Goal: Information Seeking & Learning: Learn about a topic

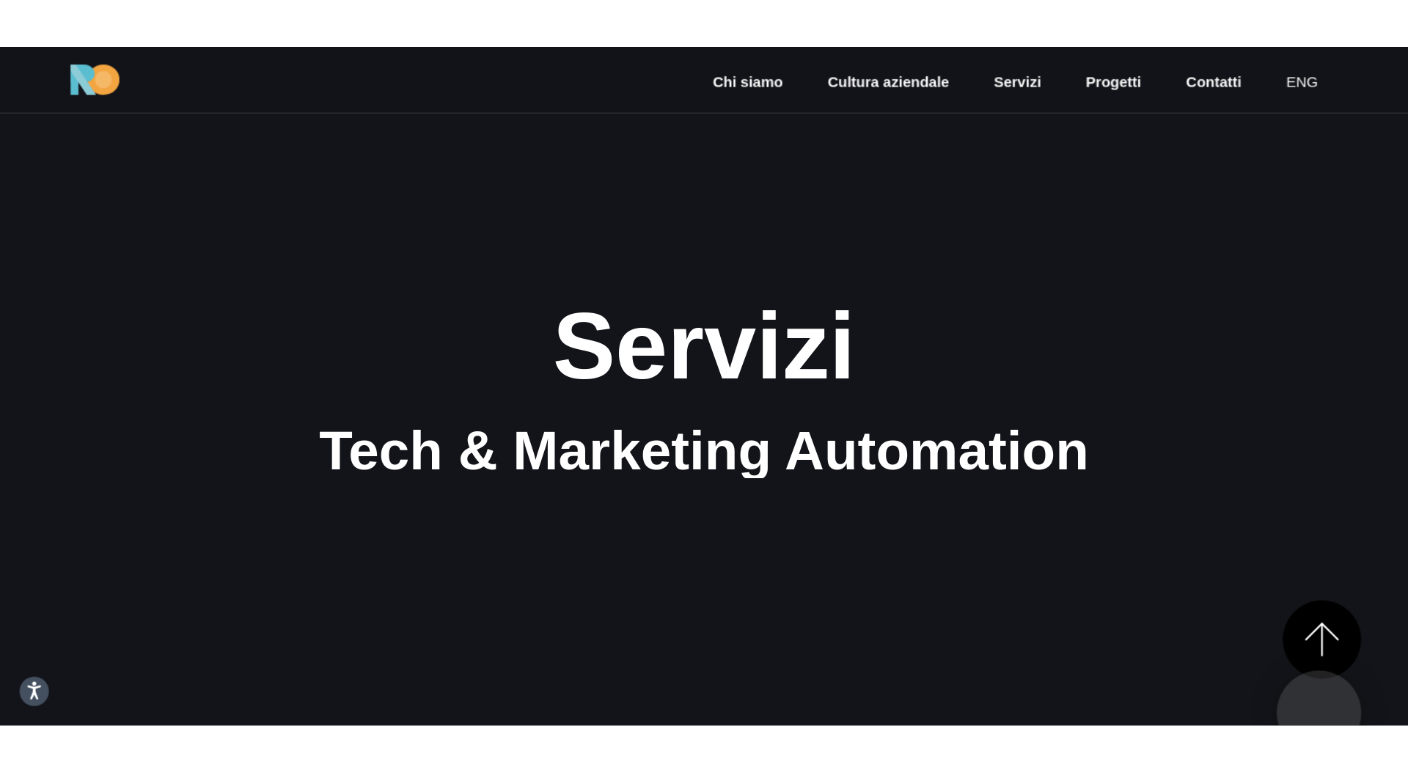
scroll to position [502, 0]
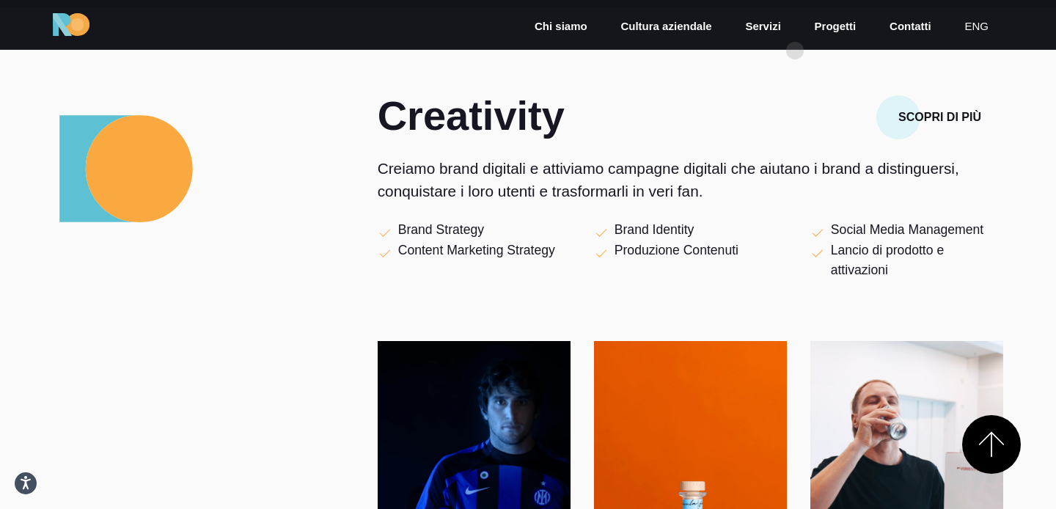
click at [794, 54] on nav "Chi siamo Cultura aziendale Servizi Progetti Contatti eng" at bounding box center [761, 24] width 483 height 67
click at [793, 77] on section "Creativity Scopri di più Creiamo brand digitali e attiviamo campagne digitali c…" at bounding box center [528, 370] width 1056 height 726
click at [793, 136] on div "Creativity" at bounding box center [582, 117] width 433 height 44
click at [792, 134] on div "Creativity" at bounding box center [582, 117] width 433 height 44
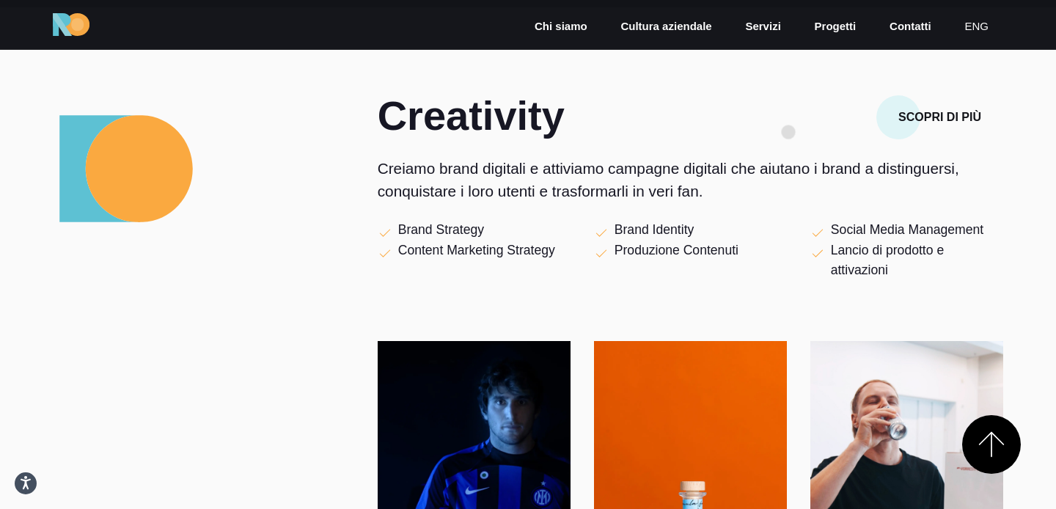
click at [789, 132] on div "Creativity" at bounding box center [582, 117] width 433 height 44
click at [784, 131] on h2 "Creativity" at bounding box center [582, 115] width 409 height 41
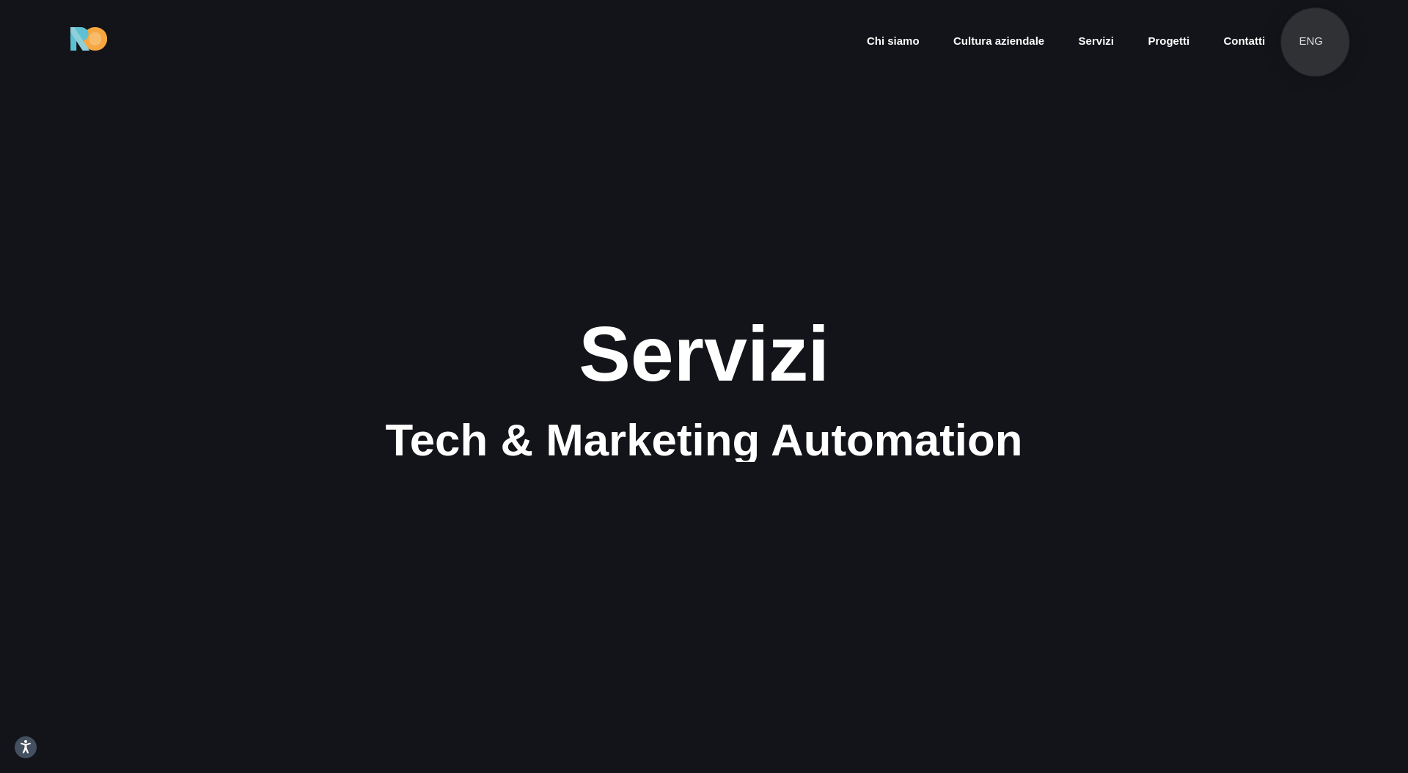
click at [1056, 43] on link "eng" at bounding box center [1311, 41] width 27 height 17
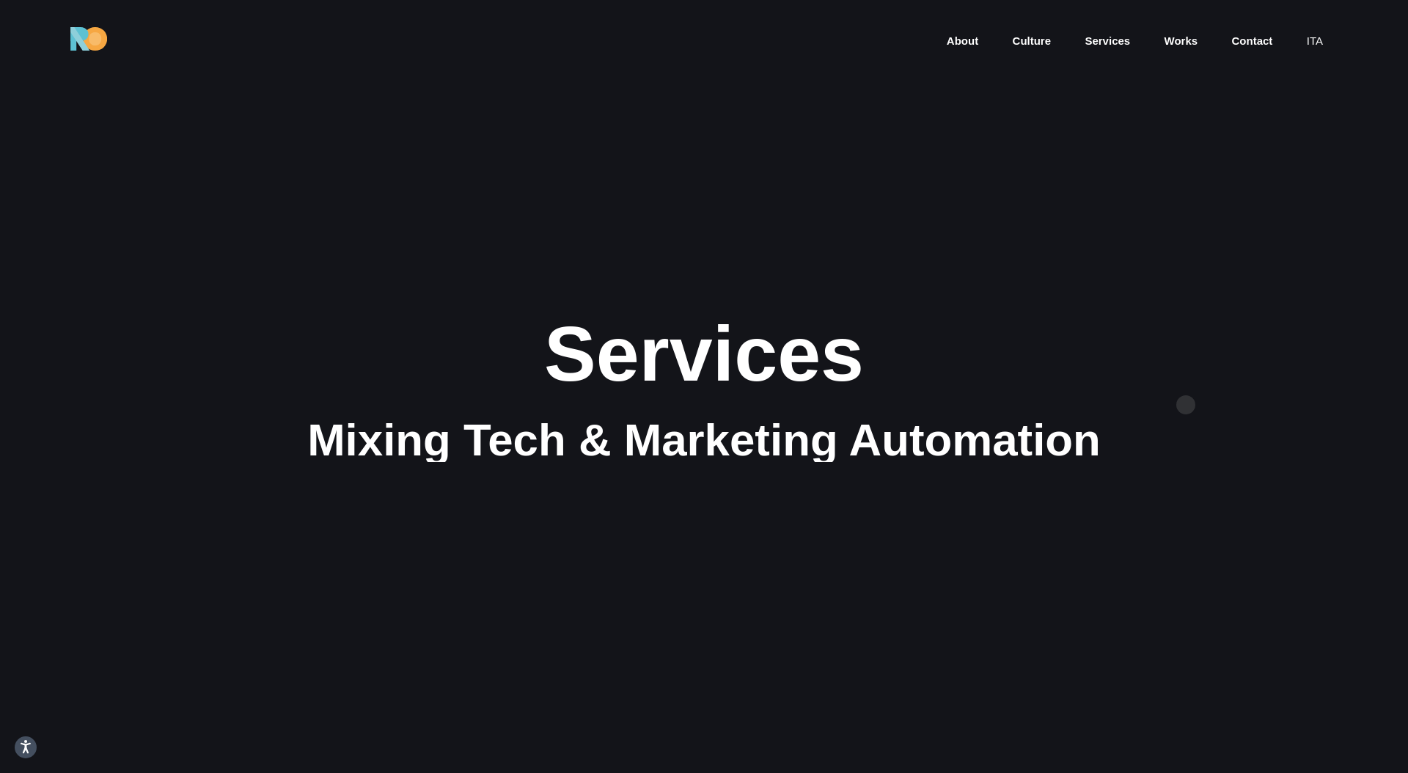
click at [1198, 390] on div "Services Mixing Tech & Marketing Automation" at bounding box center [704, 387] width 998 height 152
